Goal: Information Seeking & Learning: Compare options

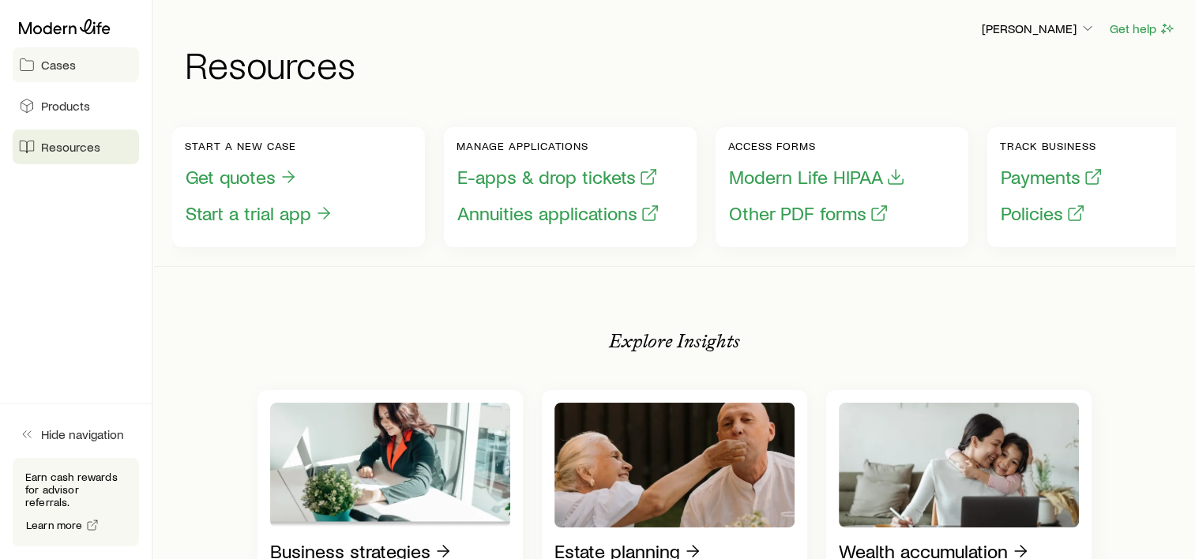
click at [43, 75] on link "Cases" at bounding box center [76, 64] width 126 height 35
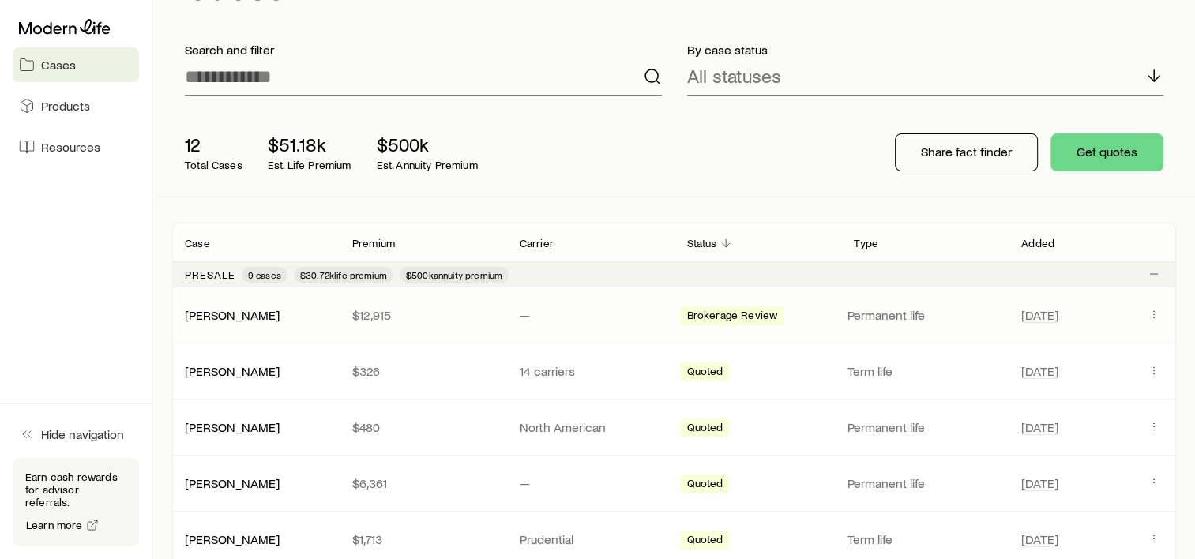
scroll to position [158, 0]
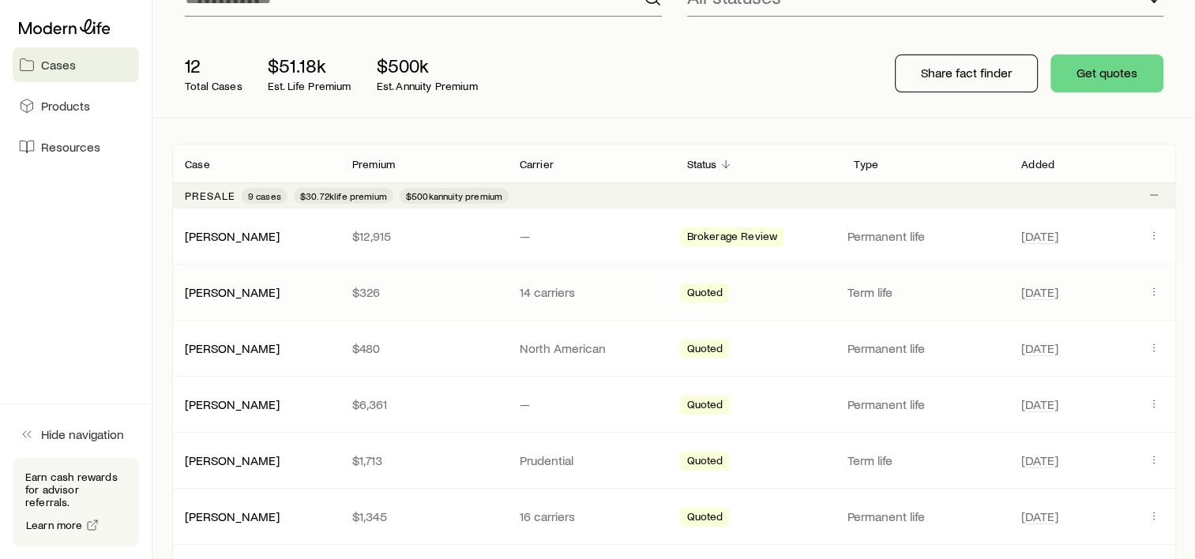
click at [381, 298] on p "$326" at bounding box center [423, 292] width 142 height 16
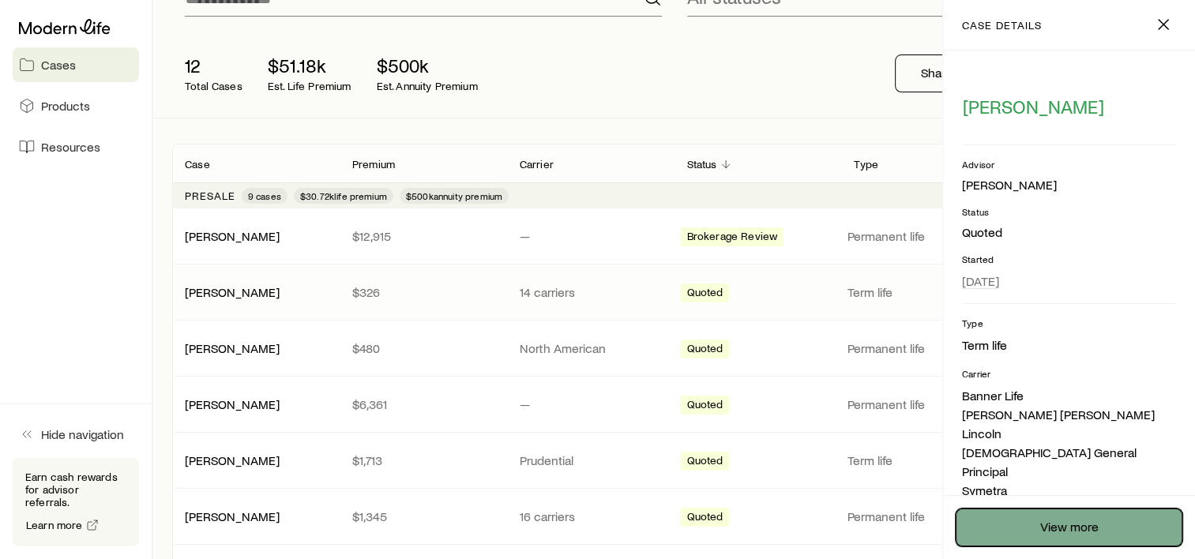
click at [1046, 535] on link "View more" at bounding box center [1068, 528] width 227 height 38
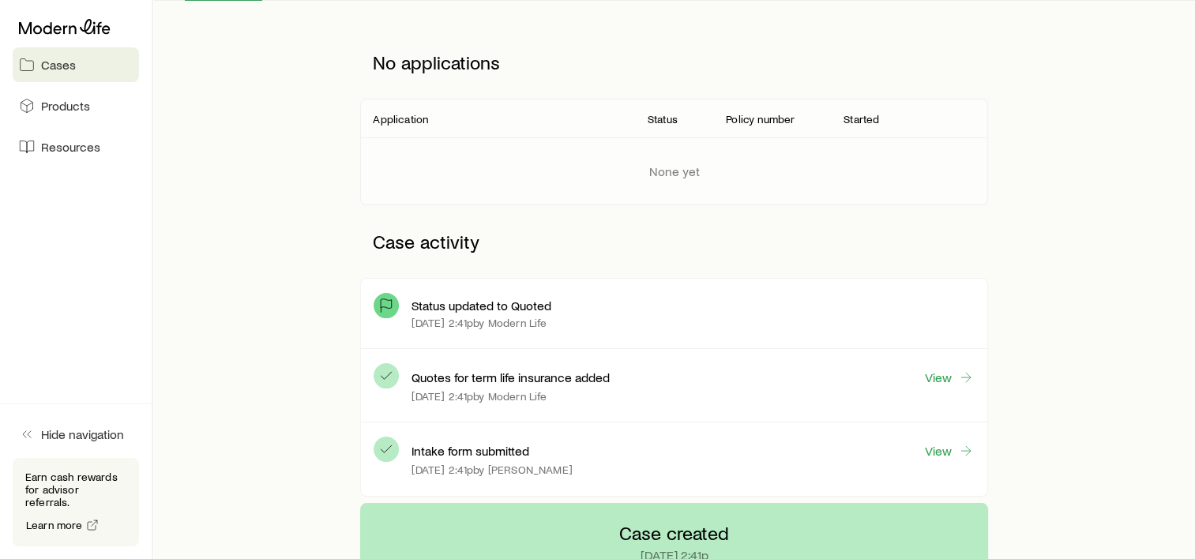
scroll to position [237, 0]
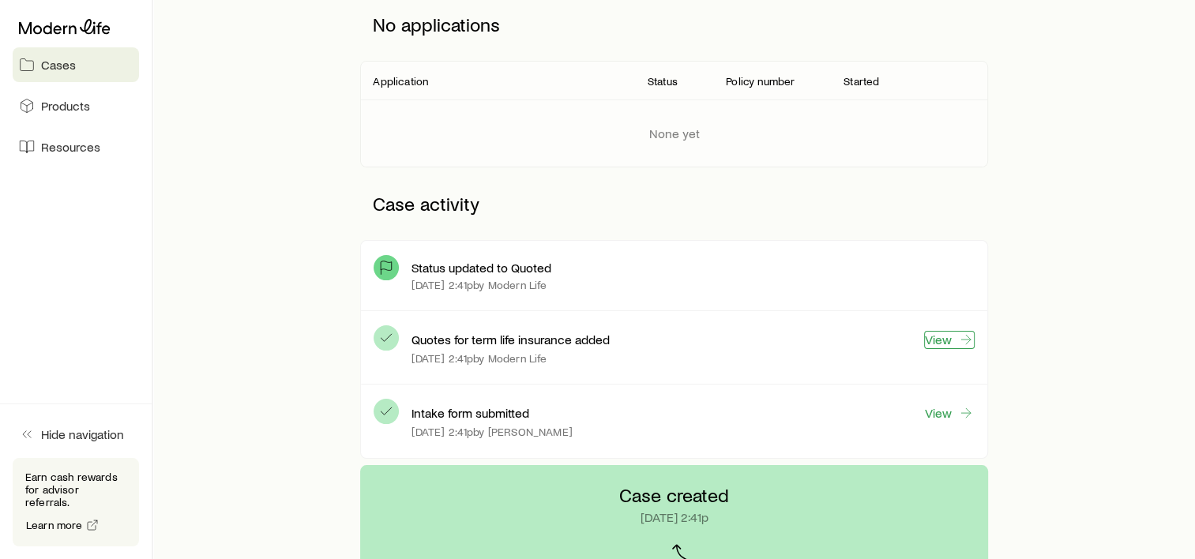
click at [936, 339] on link "View" at bounding box center [949, 340] width 51 height 18
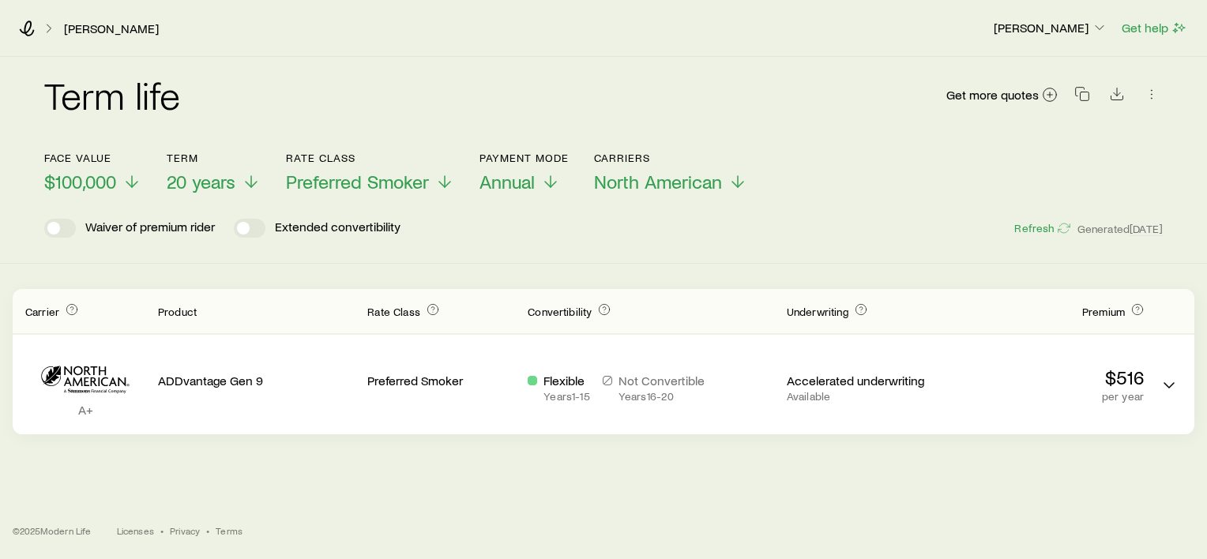
click at [779, 477] on div "[PERSON_NAME] [PERSON_NAME] Get help Term life Get more quotes Face value $100,…" at bounding box center [603, 279] width 1207 height 559
click at [1087, 95] on icon "button" at bounding box center [1082, 94] width 16 height 16
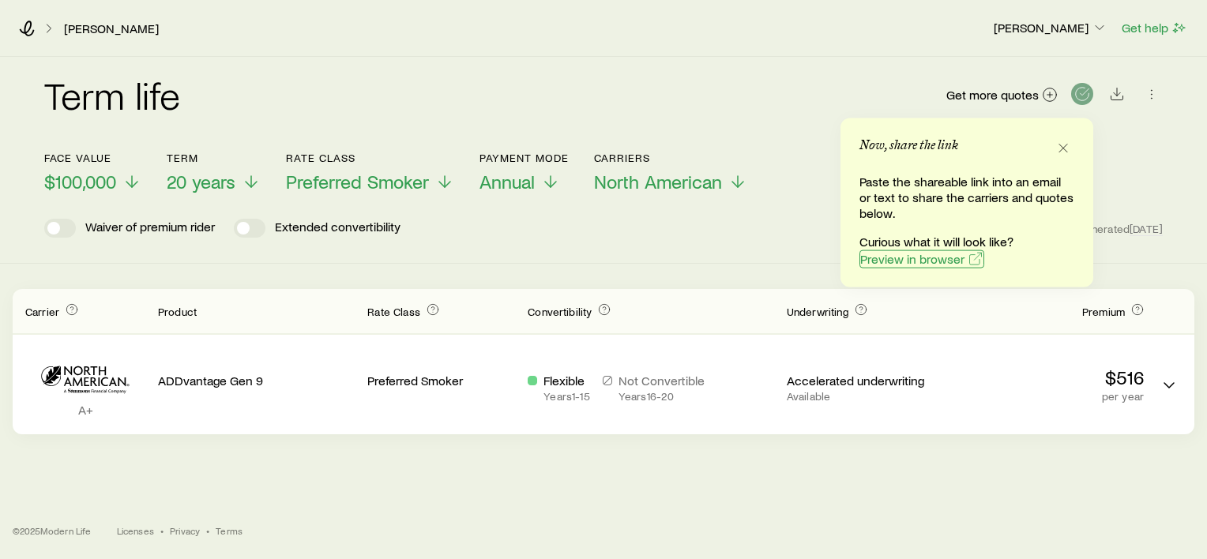
click at [881, 260] on span "Preview in browser" at bounding box center [912, 259] width 104 height 13
click at [621, 253] on div "Term life Get more quotes Face value $100,000 Term 20 years Rate Class Preferre…" at bounding box center [603, 160] width 1207 height 207
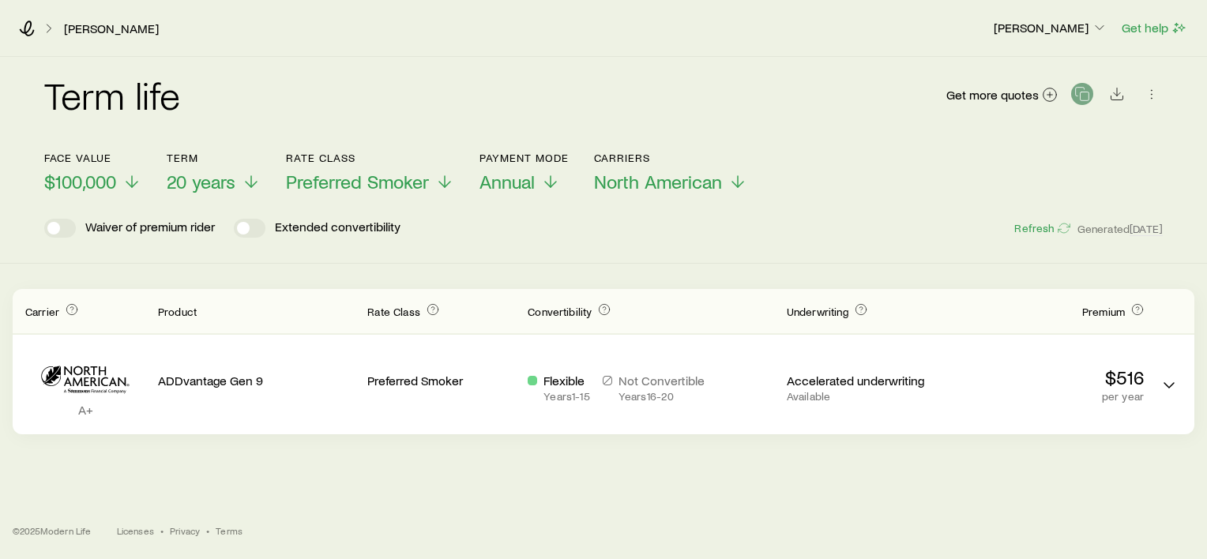
click at [621, 253] on div "Term life Get more quotes Face value $100,000 Term 20 years Rate Class Preferre…" at bounding box center [603, 160] width 1207 height 207
click at [735, 181] on icon at bounding box center [737, 184] width 19 height 19
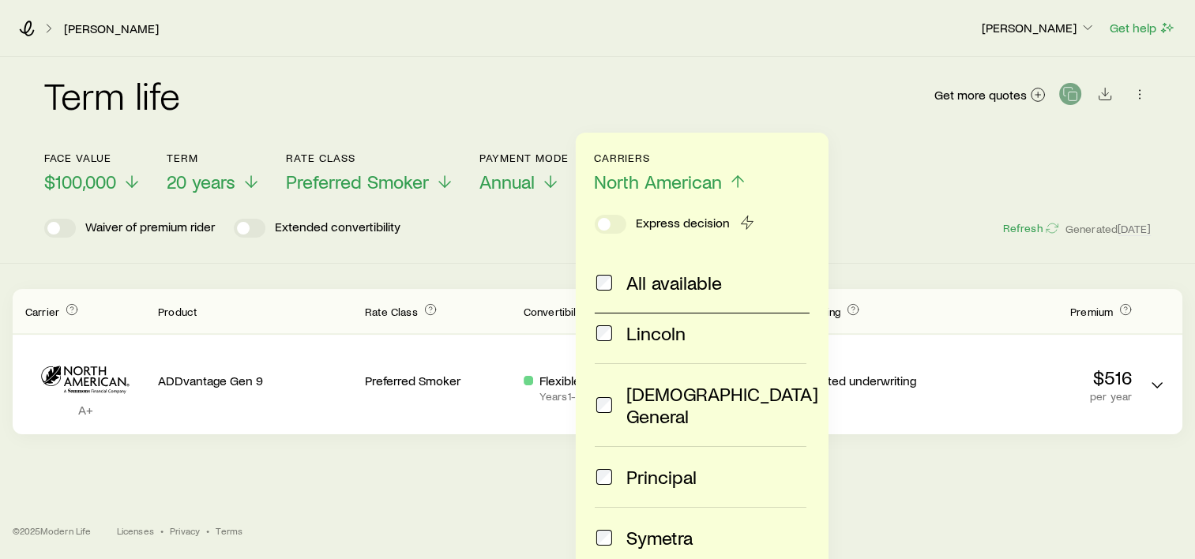
scroll to position [216, 0]
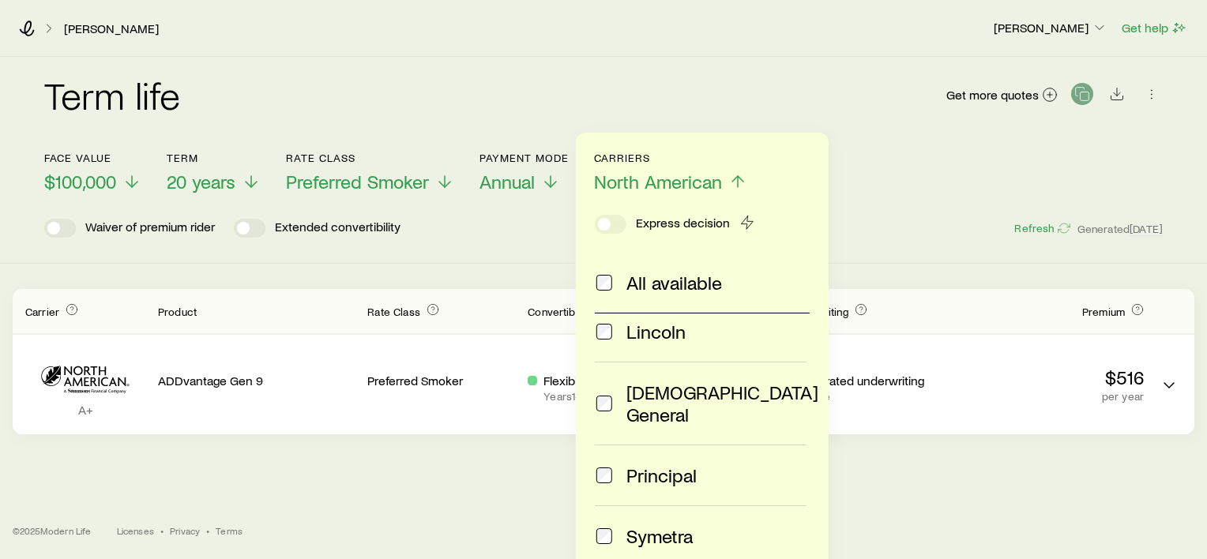
click at [971, 469] on div "[PERSON_NAME] [PERSON_NAME] Get help Term life Get more quotes Face value $100,…" at bounding box center [603, 279] width 1207 height 559
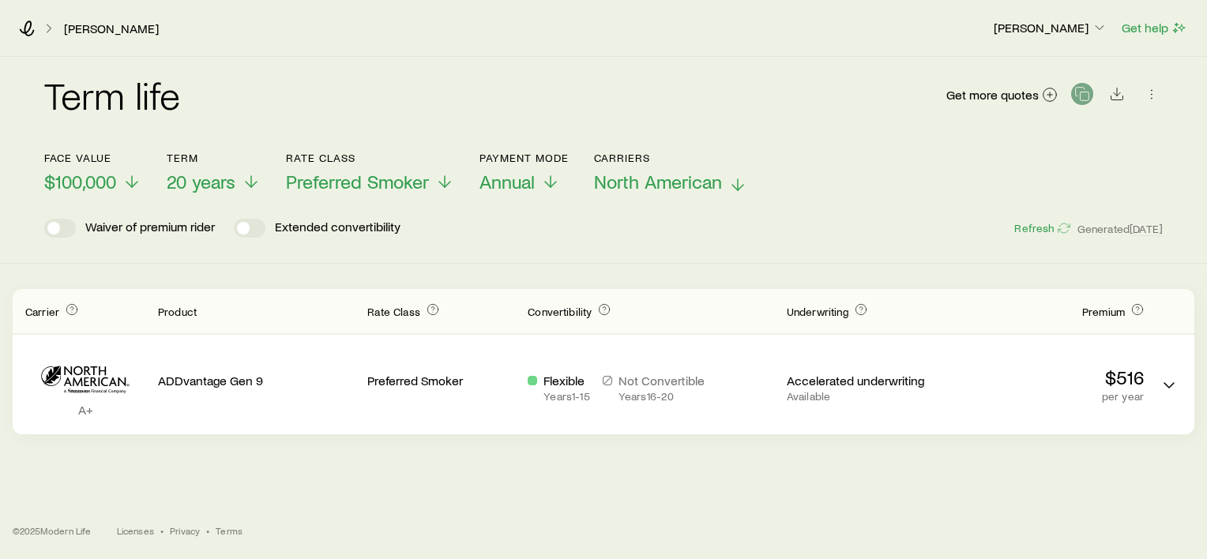
click at [737, 183] on line at bounding box center [737, 184] width 0 height 11
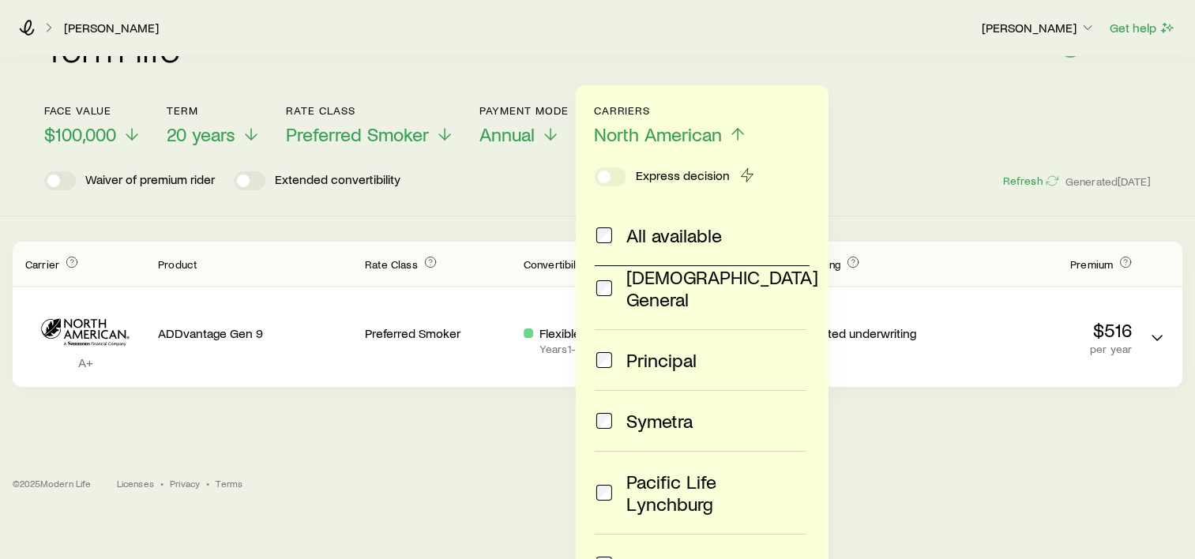
scroll to position [158, 0]
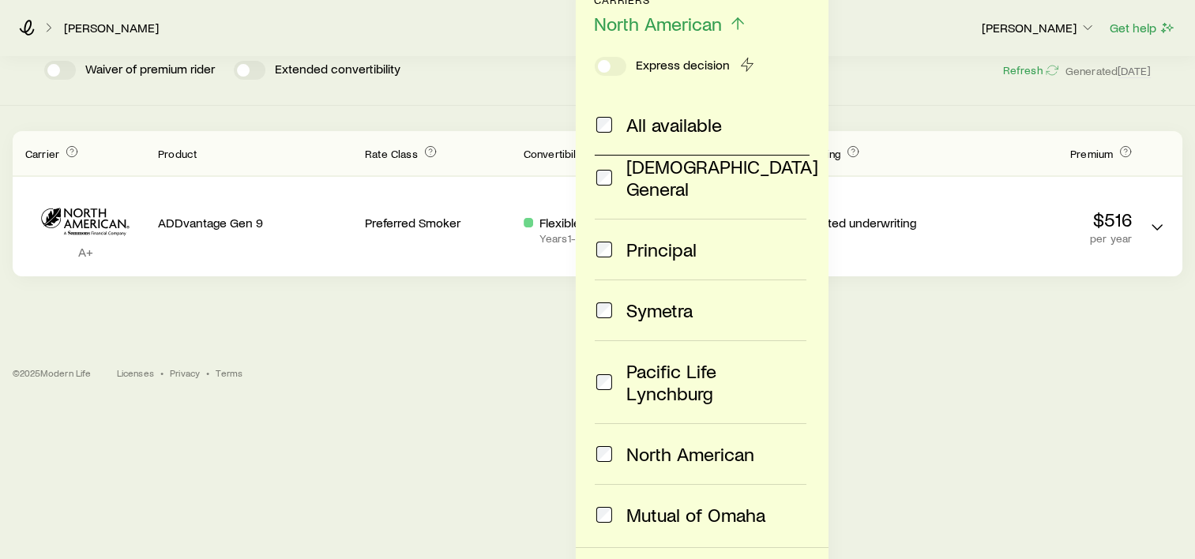
click at [812, 333] on div "Protective Banner Life [PERSON_NAME] American General Principal Symetra Pacific…" at bounding box center [708, 345] width 227 height 379
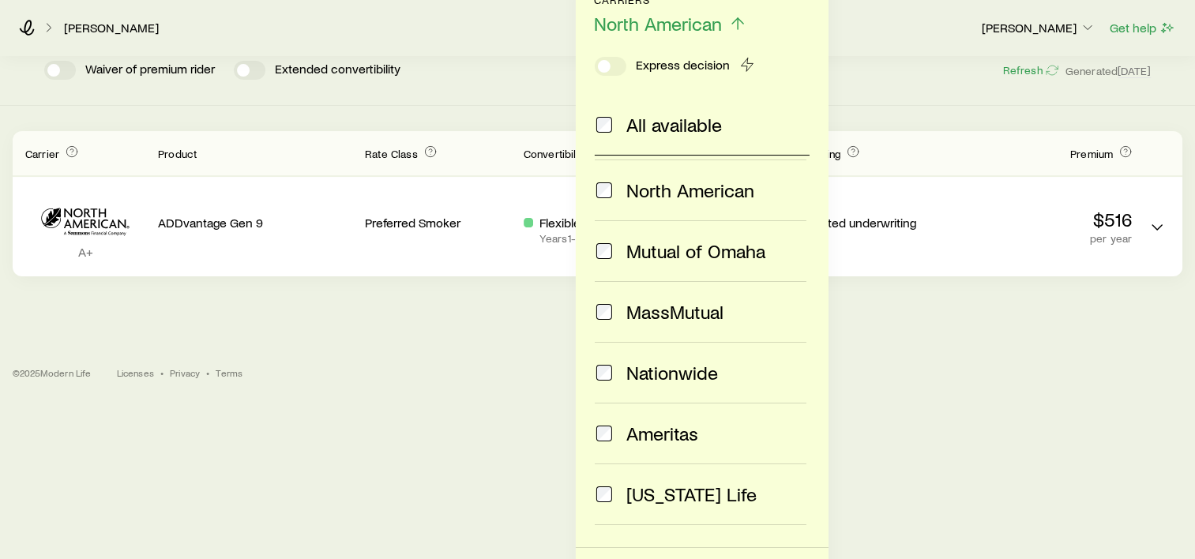
scroll to position [553, 0]
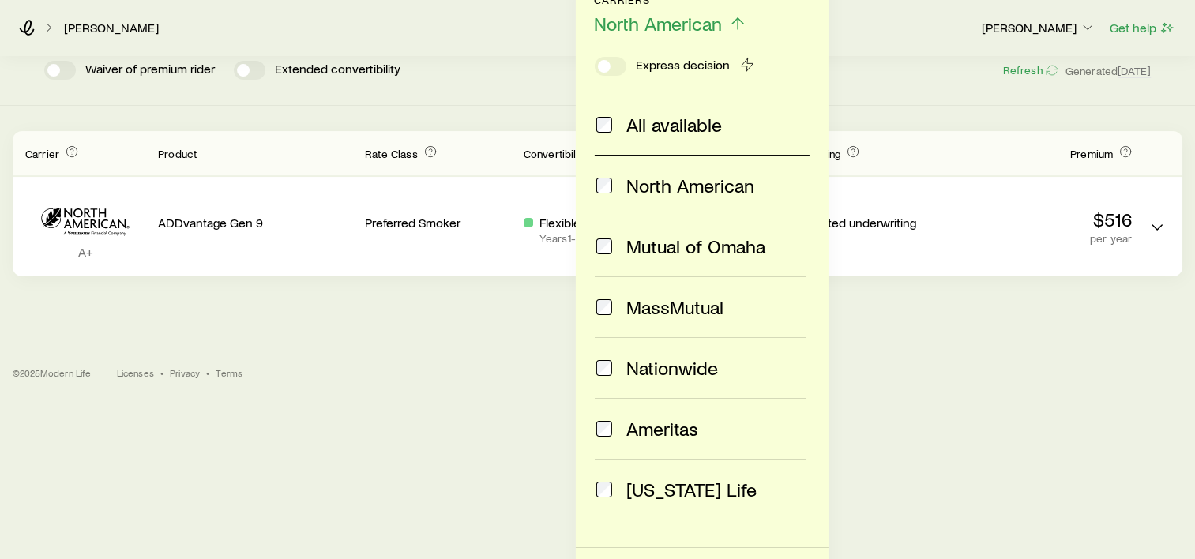
click at [601, 418] on span at bounding box center [604, 429] width 19 height 22
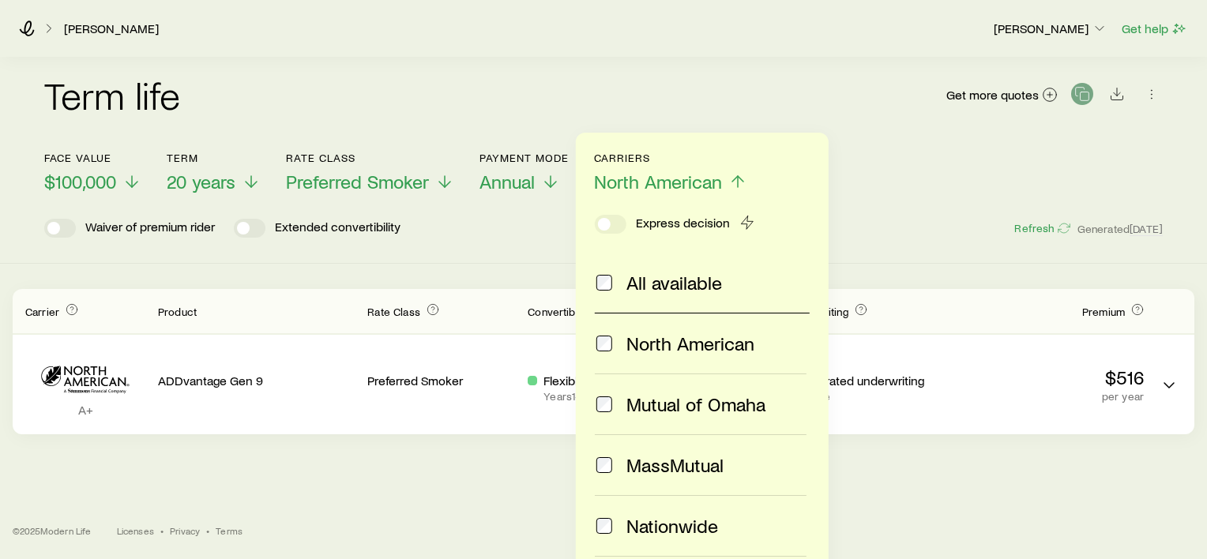
click at [1064, 344] on div "[PERSON_NAME] [PERSON_NAME] Get help Term life Get more quotes Face value $100,…" at bounding box center [603, 279] width 1207 height 559
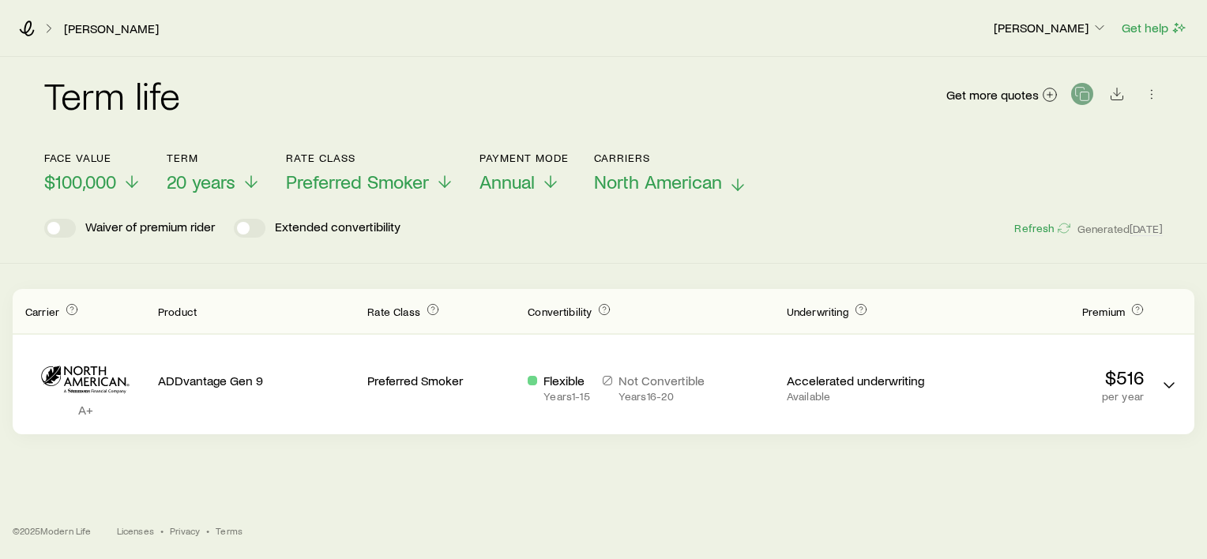
click at [739, 188] on polyline at bounding box center [737, 188] width 11 height 6
click at [414, 310] on div "[PERSON_NAME] [PERSON_NAME] Get help Term life Get more quotes Face value $100,…" at bounding box center [603, 279] width 1207 height 559
click at [735, 178] on icon at bounding box center [737, 184] width 19 height 19
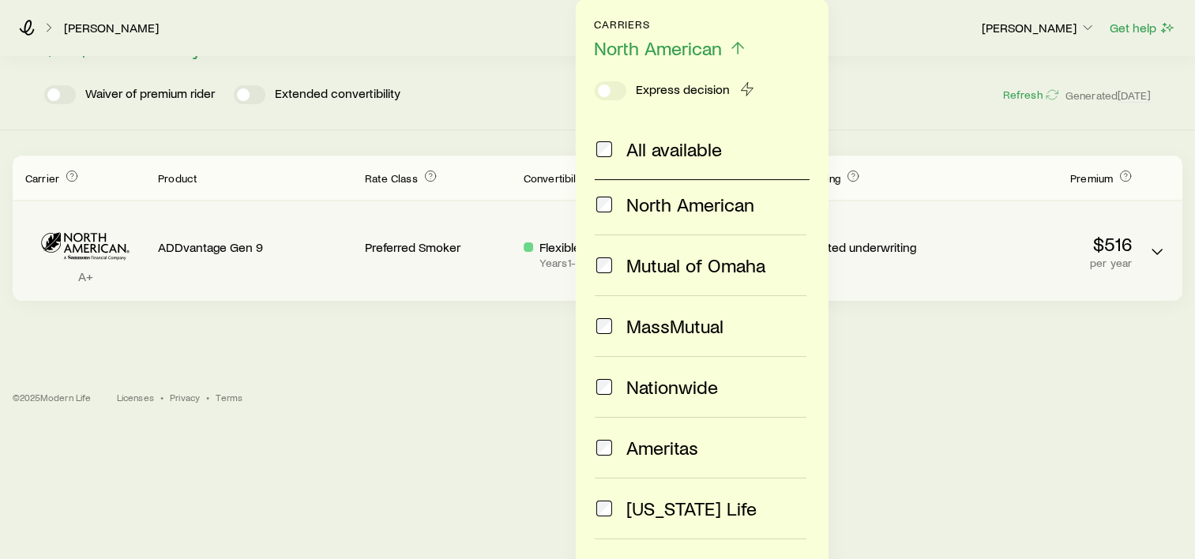
scroll to position [222, 0]
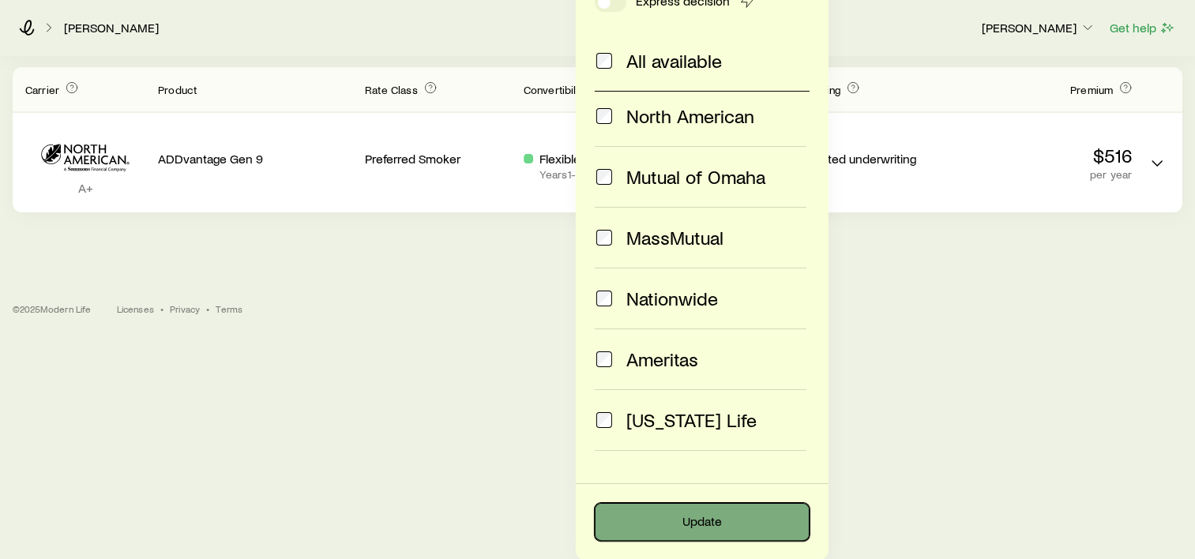
click at [654, 529] on button "Update" at bounding box center [702, 522] width 215 height 38
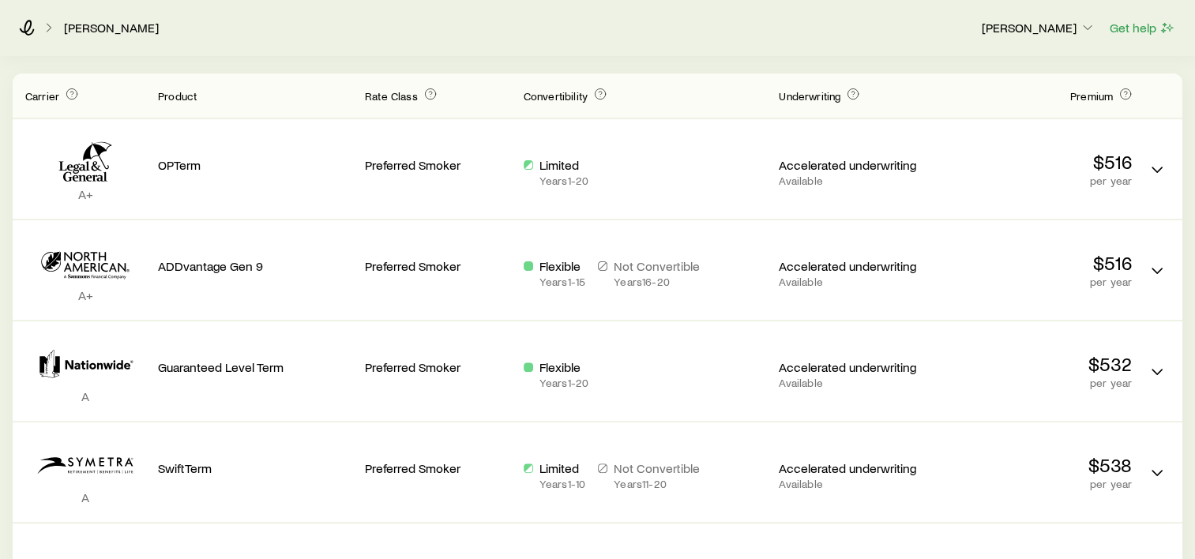
scroll to position [0, 0]
